Goal: Task Accomplishment & Management: Complete application form

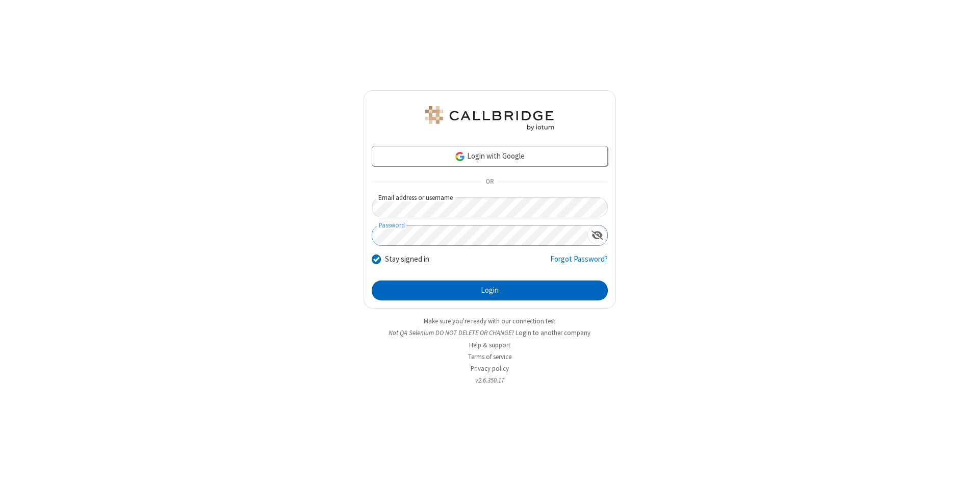
click at [490, 291] on button "Login" at bounding box center [490, 290] width 236 height 20
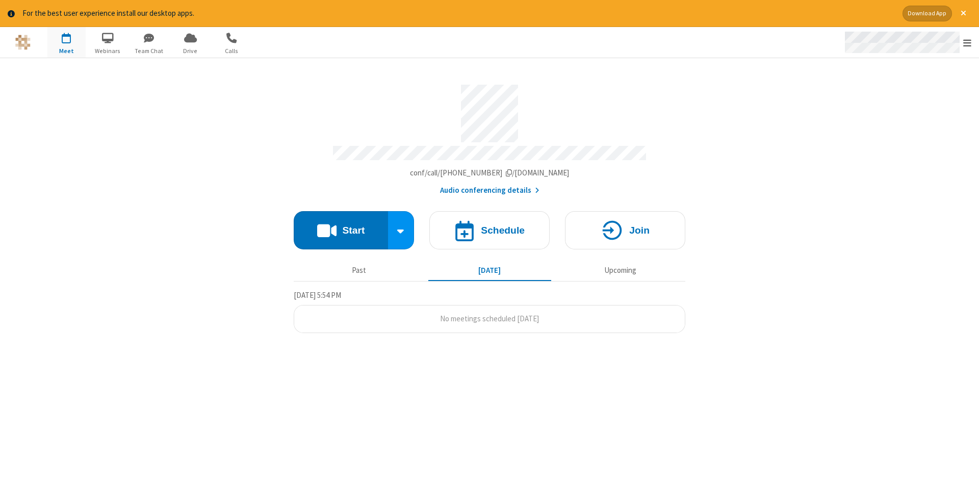
click at [967, 43] on span "Open menu" at bounding box center [967, 43] width 8 height 10
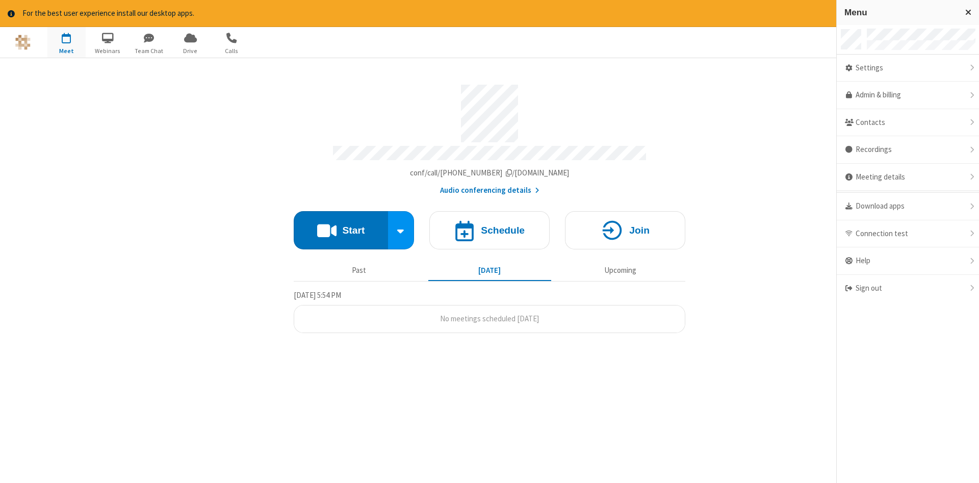
click at [66, 42] on span "button" at bounding box center [66, 37] width 38 height 17
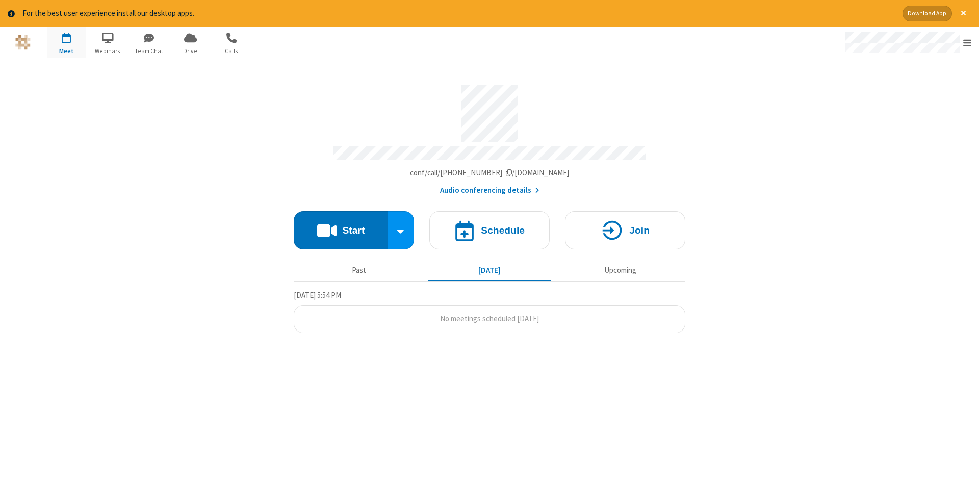
click at [66, 42] on span "button" at bounding box center [66, 37] width 38 height 17
click at [490, 226] on h4 "Schedule" at bounding box center [503, 230] width 44 height 10
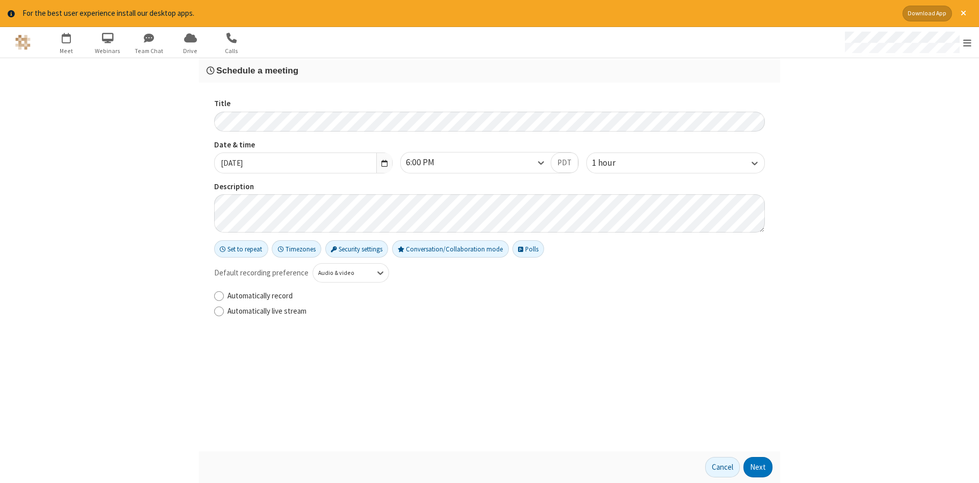
click at [490, 70] on h3 "Schedule a meeting" at bounding box center [490, 71] width 566 height 10
click at [758, 467] on button "Next" at bounding box center [758, 467] width 29 height 20
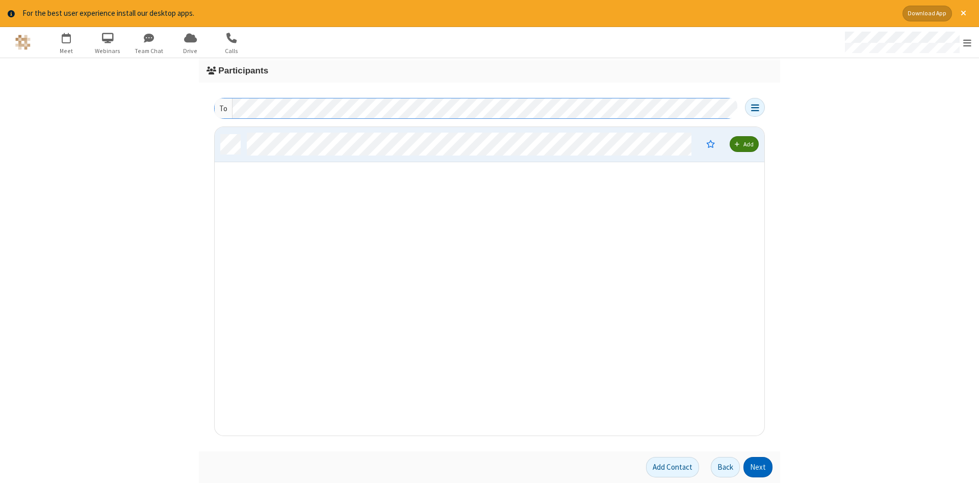
click at [758, 467] on button "Next" at bounding box center [758, 467] width 29 height 20
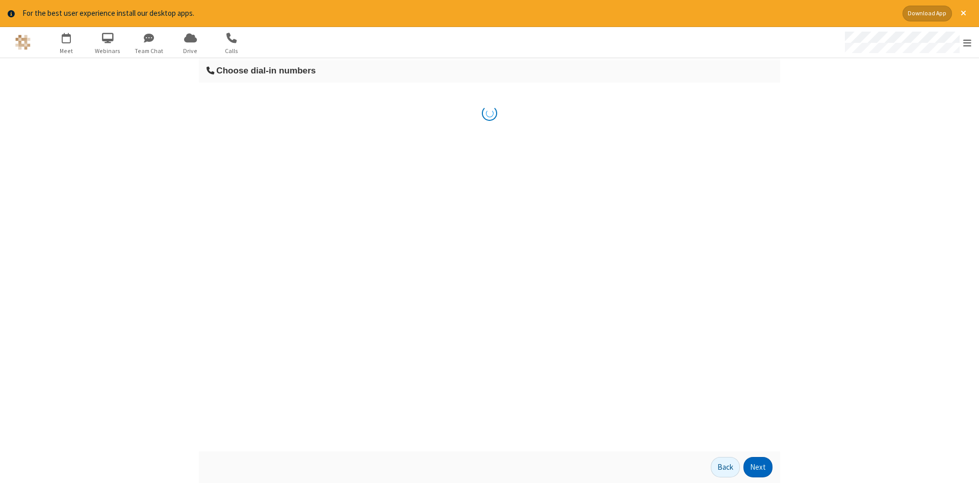
click at [758, 467] on button "Next" at bounding box center [758, 467] width 29 height 20
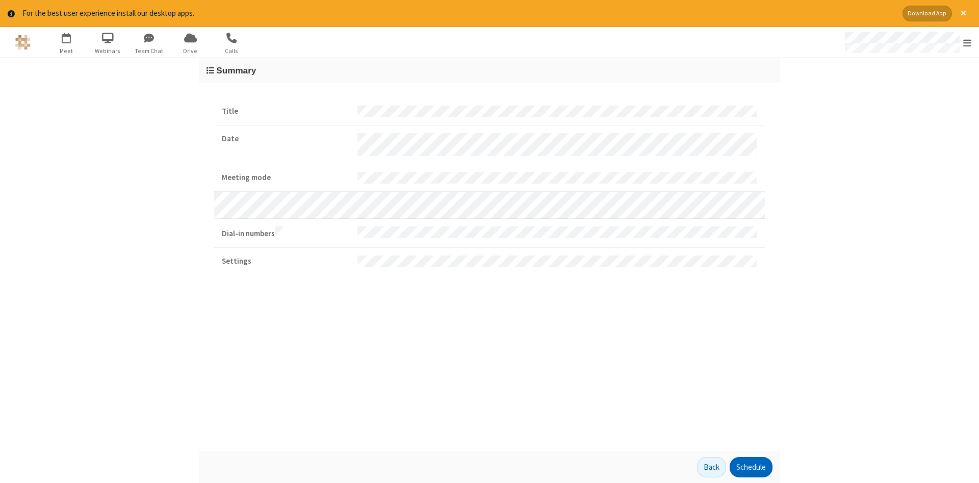
click at [751, 467] on button "Schedule" at bounding box center [751, 467] width 43 height 20
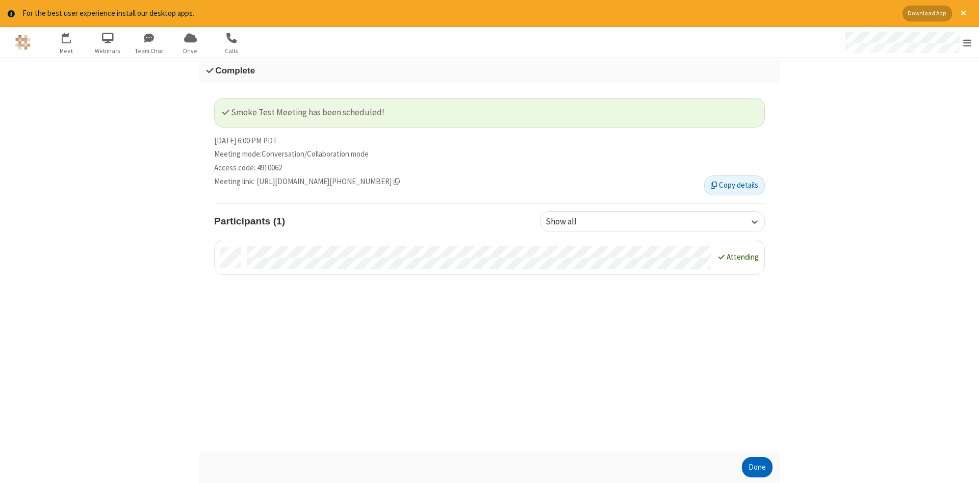
click at [757, 467] on button "Done" at bounding box center [757, 467] width 31 height 20
